Goal: Browse casually: Explore the website without a specific task or goal

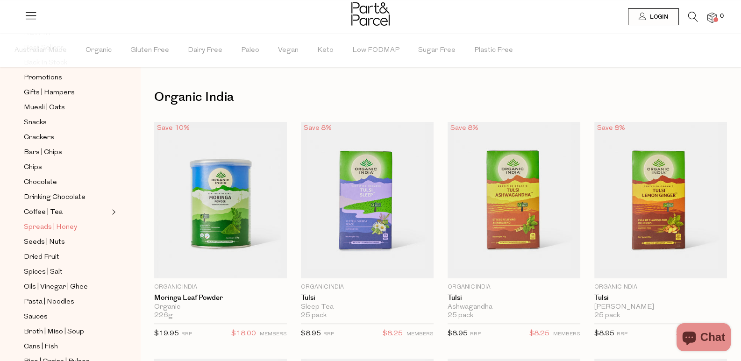
scroll to position [140, 0]
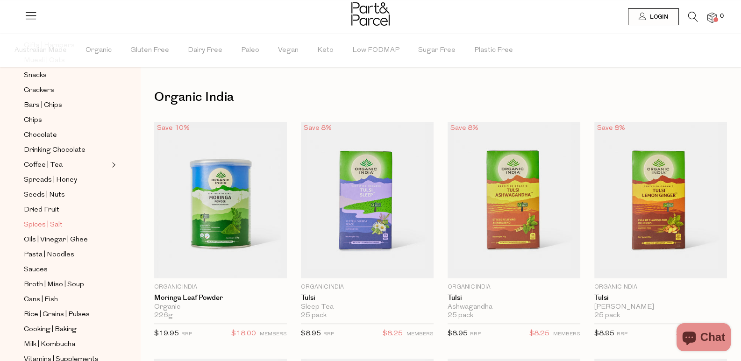
click at [53, 220] on span "Spices | Salt" at bounding box center [43, 225] width 39 height 11
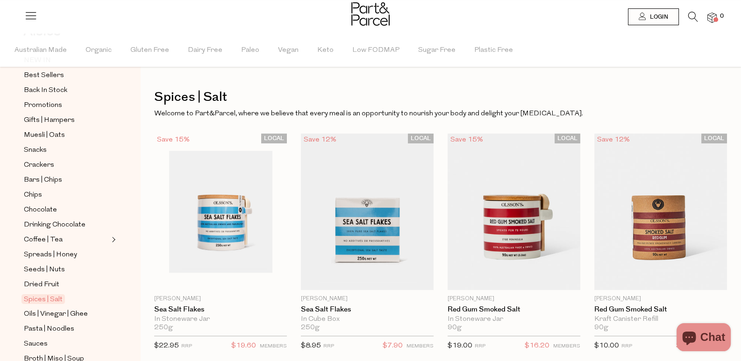
scroll to position [140, 0]
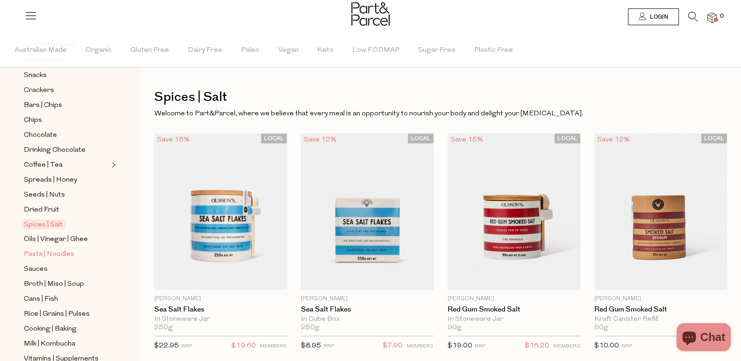
click at [48, 249] on span "Pasta | Noodles" at bounding box center [49, 254] width 50 height 11
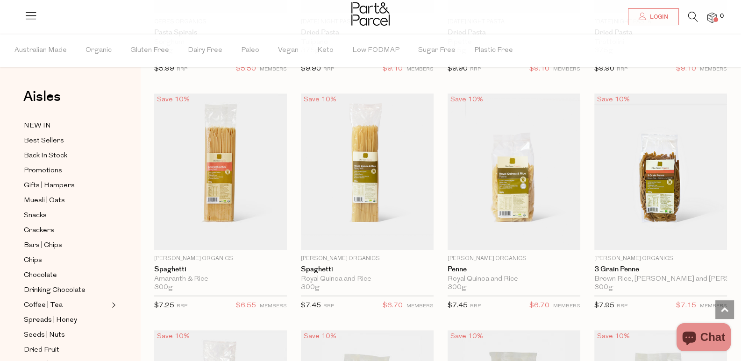
scroll to position [752, 0]
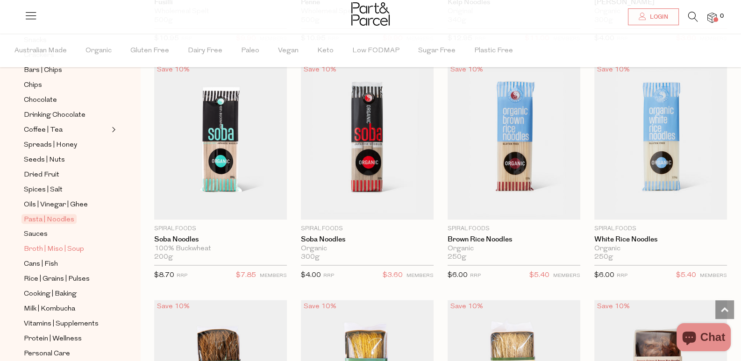
scroll to position [186, 0]
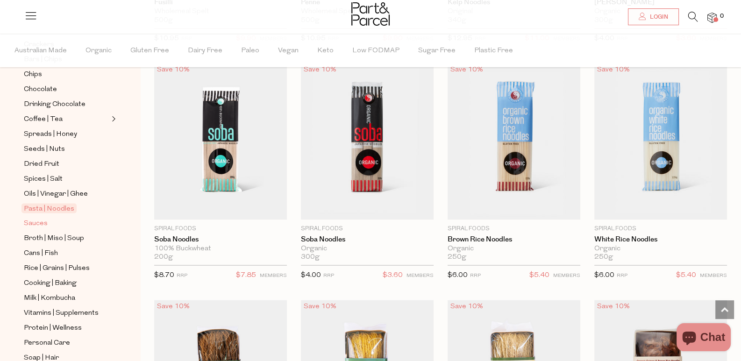
click at [43, 218] on span "Sauces" at bounding box center [36, 223] width 24 height 11
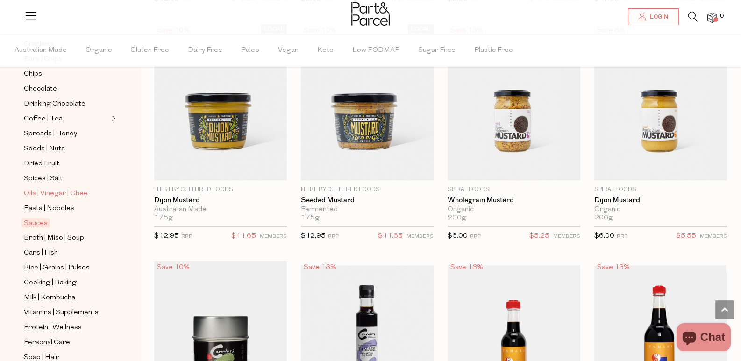
scroll to position [233, 0]
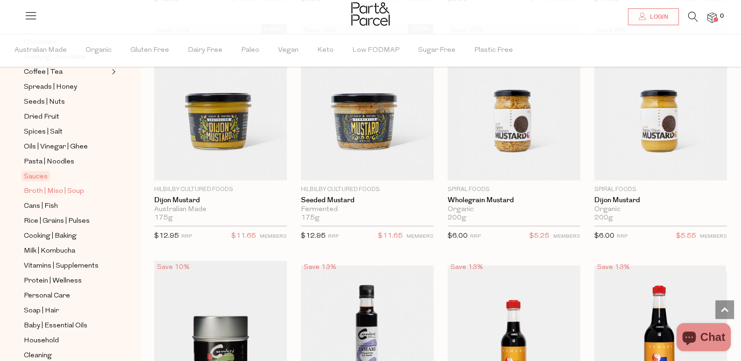
click at [55, 186] on span "Broth | Miso | Soup" at bounding box center [54, 191] width 60 height 11
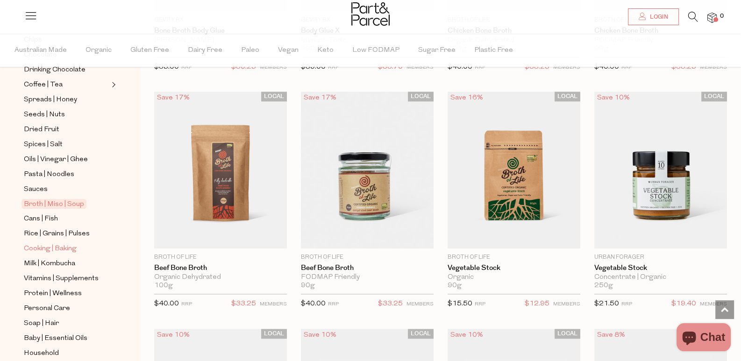
scroll to position [233, 0]
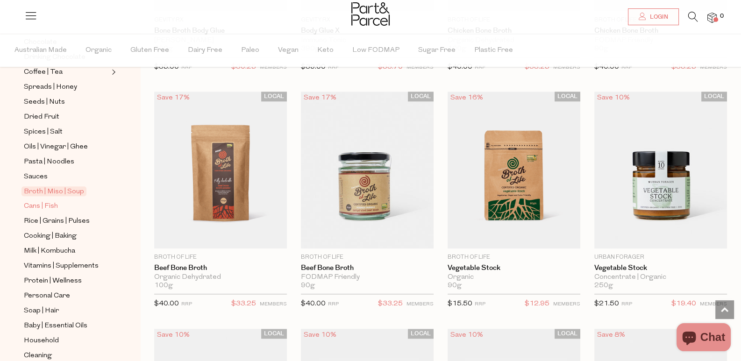
click at [45, 201] on span "Cans | Fish" at bounding box center [41, 206] width 34 height 11
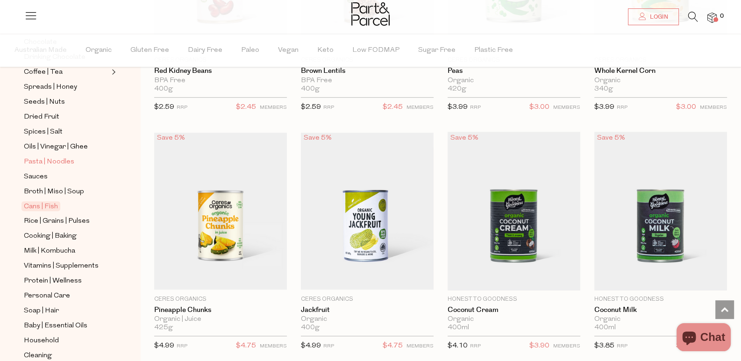
scroll to position [280, 0]
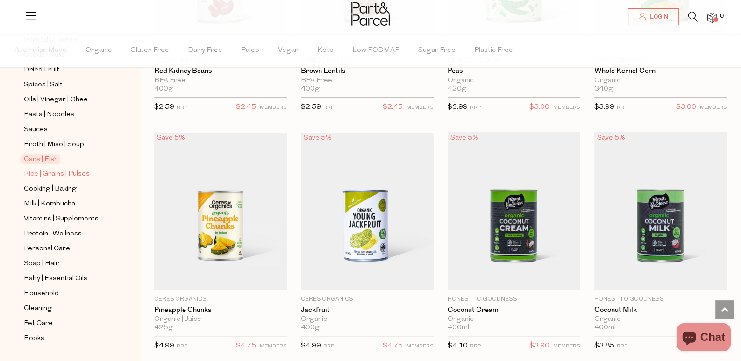
click at [56, 169] on span "Rice | Grains | Pulses" at bounding box center [57, 174] width 66 height 11
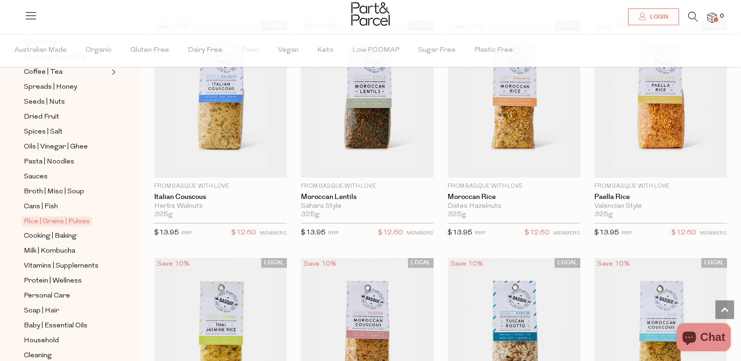
scroll to position [280, 0]
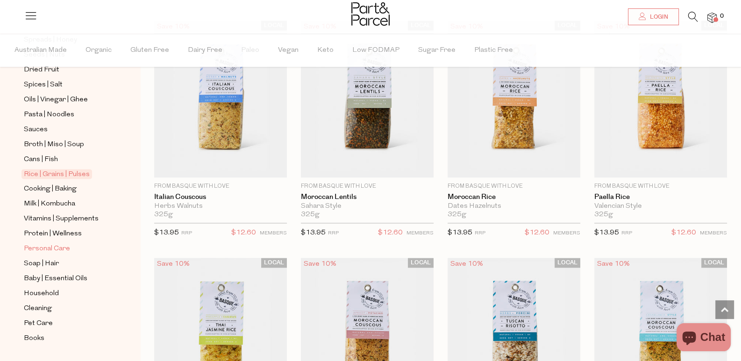
click at [55, 243] on span "Personal Care" at bounding box center [47, 248] width 46 height 11
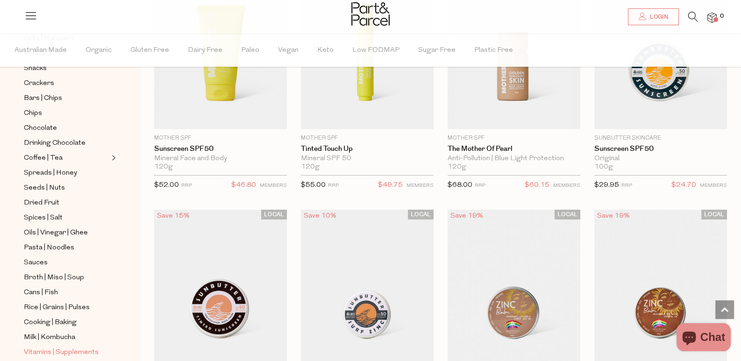
scroll to position [233, 0]
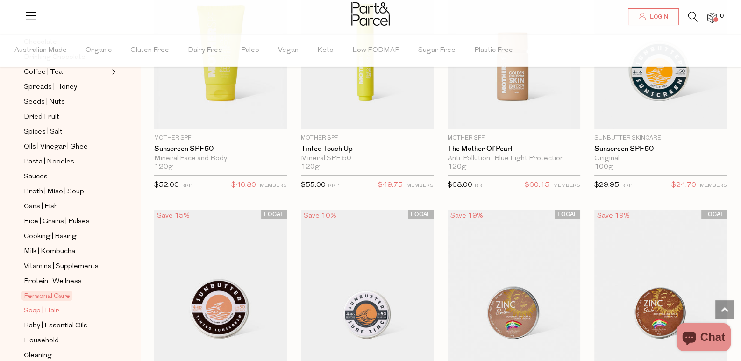
click at [51, 306] on span "Soap | Hair" at bounding box center [41, 311] width 35 height 11
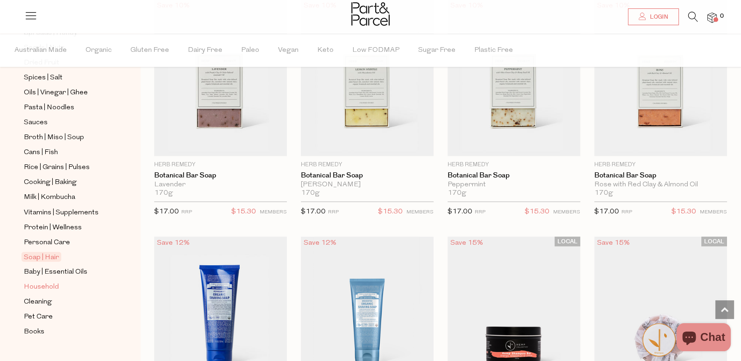
scroll to position [288, 0]
click at [37, 296] on span "Cleaning" at bounding box center [38, 301] width 28 height 11
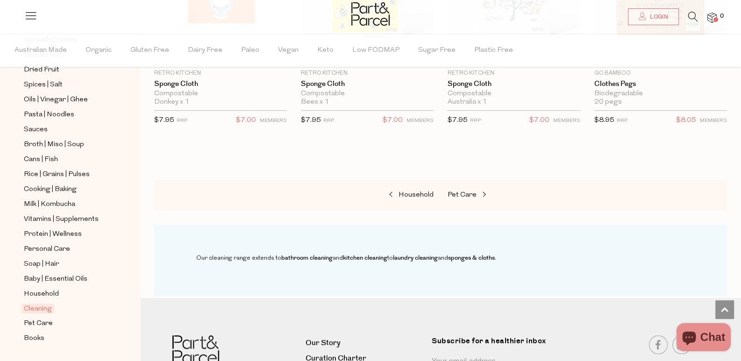
scroll to position [288, 0]
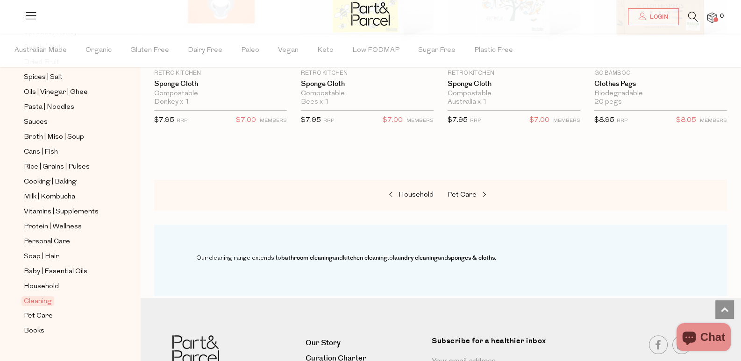
click at [43, 265] on ul "NEW IN Best Sellers Back In Stock Promotions Gifts | Hampers Muesli | Oats Snac…" at bounding box center [70, 84] width 100 height 505
click at [41, 281] on span "Household" at bounding box center [41, 286] width 35 height 11
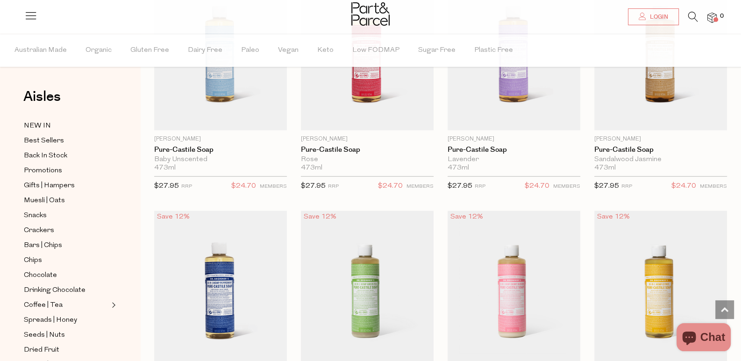
scroll to position [841, 0]
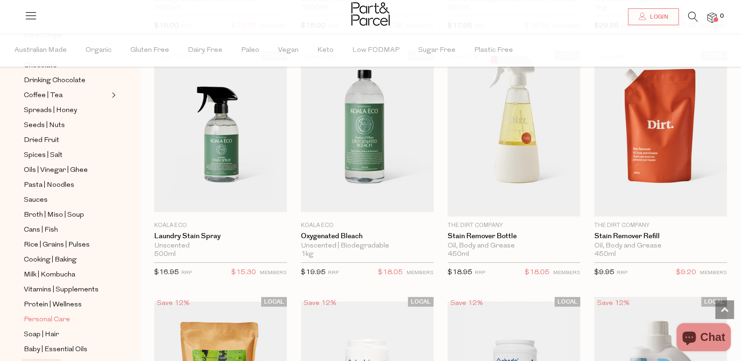
scroll to position [288, 0]
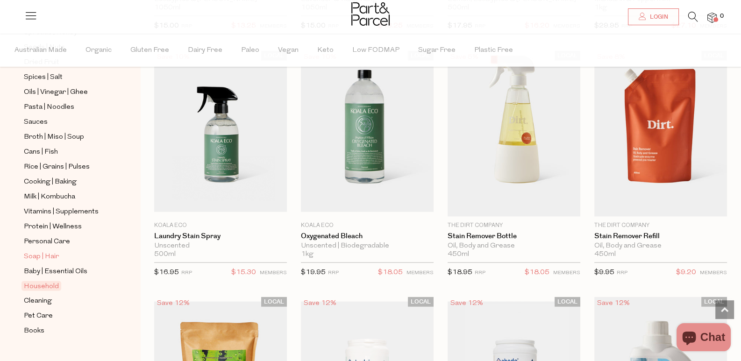
click at [47, 251] on span "Soap | Hair" at bounding box center [41, 256] width 35 height 11
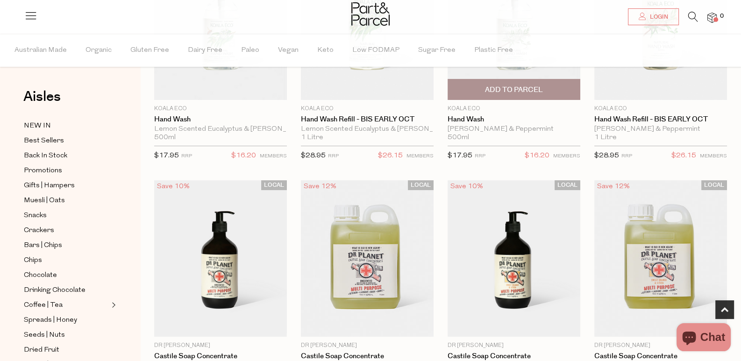
scroll to position [186, 0]
